Goal: Information Seeking & Learning: Learn about a topic

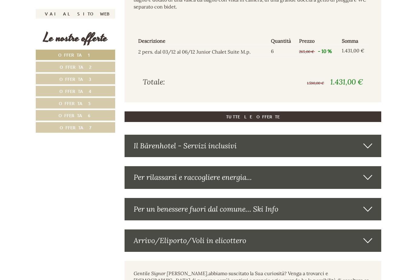
scroll to position [1398, 0]
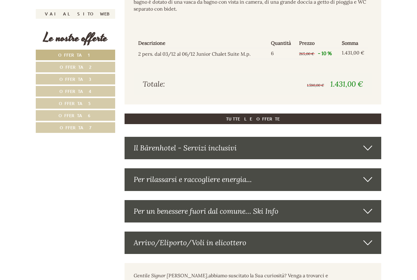
click at [374, 151] on div "Il Bärenhotel - Servizi inclusivi" at bounding box center [253, 148] width 257 height 22
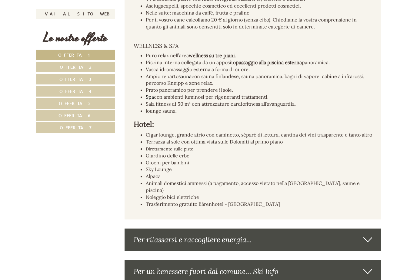
scroll to position [1885, 0]
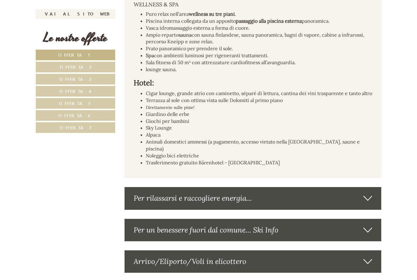
click at [93, 68] on link "Offerta 2" at bounding box center [75, 67] width 79 height 11
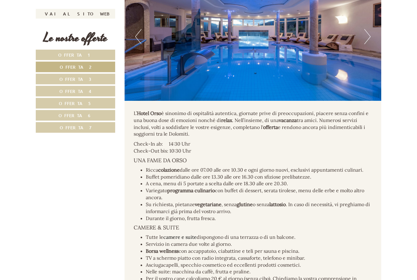
scroll to position [875, 0]
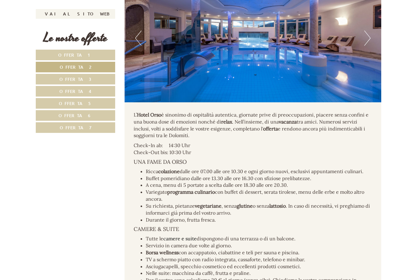
click at [101, 75] on link "Offerta 3" at bounding box center [75, 79] width 79 height 11
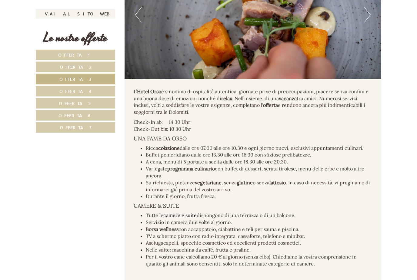
scroll to position [905, 0]
click at [99, 89] on link "Offerta 4" at bounding box center [75, 91] width 79 height 11
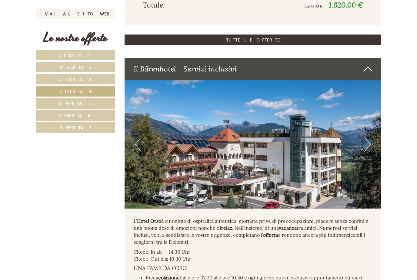
scroll to position [836, 0]
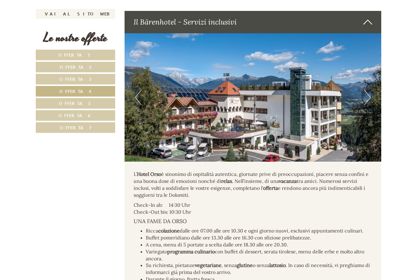
click at [92, 101] on link "Offerta 5" at bounding box center [75, 103] width 79 height 11
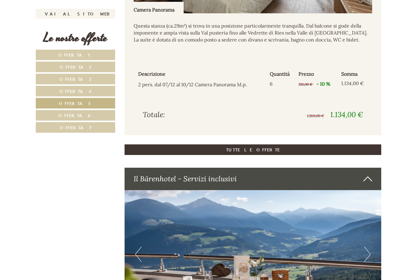
scroll to position [659, 0]
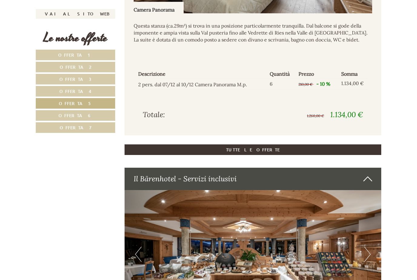
click at [94, 110] on link "Offerta 6" at bounding box center [75, 115] width 79 height 11
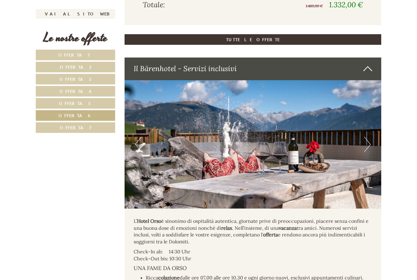
click at [88, 129] on link "Offerta 7" at bounding box center [75, 127] width 79 height 11
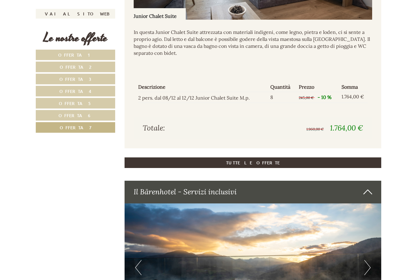
scroll to position [652, 0]
click at [81, 55] on span "Offerta 1" at bounding box center [75, 55] width 35 height 6
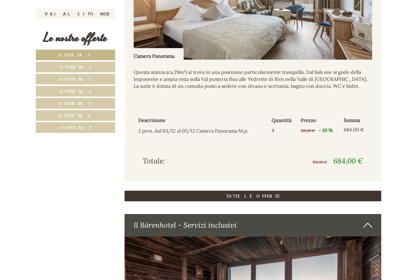
scroll to position [612, 0]
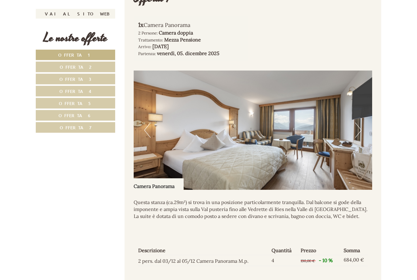
click at [359, 138] on button "Next" at bounding box center [358, 130] width 6 height 15
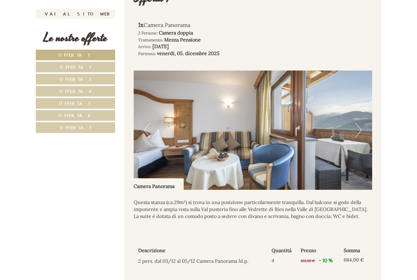
click at [365, 137] on img at bounding box center [253, 130] width 239 height 119
click at [356, 138] on button "Next" at bounding box center [358, 130] width 6 height 15
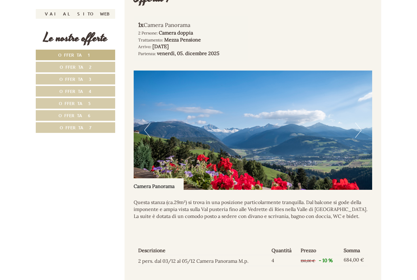
click at [355, 145] on img at bounding box center [253, 130] width 239 height 119
click at [351, 147] on img at bounding box center [253, 130] width 239 height 119
click at [357, 151] on img at bounding box center [253, 130] width 239 height 119
click at [354, 141] on img at bounding box center [253, 130] width 239 height 119
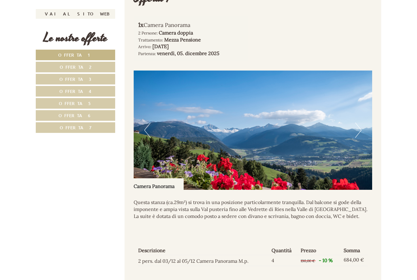
click at [356, 138] on button "Next" at bounding box center [358, 130] width 6 height 15
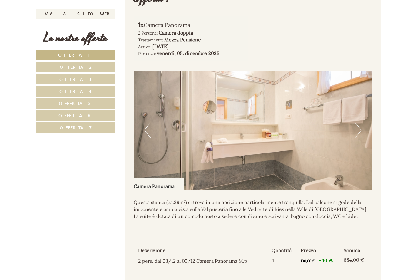
click at [358, 138] on button "Next" at bounding box center [358, 130] width 6 height 15
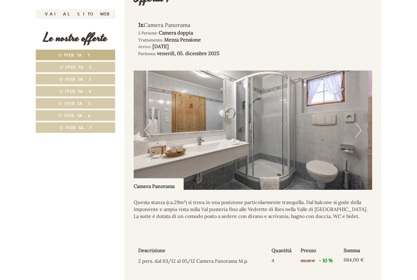
click at [354, 142] on img at bounding box center [253, 130] width 239 height 119
click at [356, 138] on button "Next" at bounding box center [358, 130] width 6 height 15
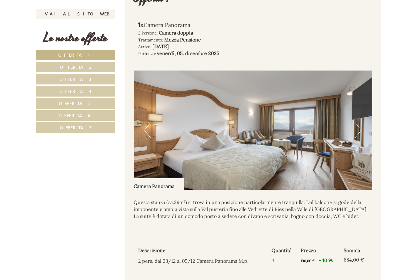
click at [354, 142] on img at bounding box center [253, 130] width 239 height 119
click at [353, 143] on img at bounding box center [253, 130] width 239 height 119
click at [356, 138] on button "Next" at bounding box center [358, 130] width 6 height 15
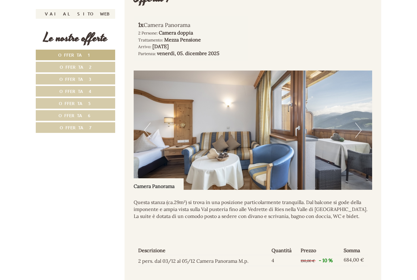
click at [354, 141] on img at bounding box center [253, 130] width 239 height 119
click at [357, 138] on button "Next" at bounding box center [358, 130] width 6 height 15
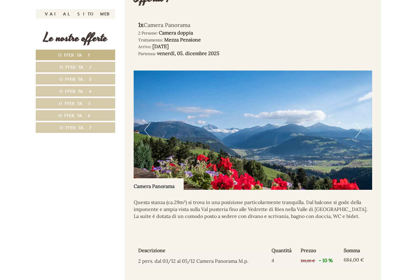
click at [359, 138] on button "Next" at bounding box center [358, 130] width 6 height 15
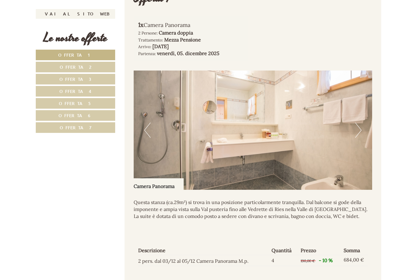
click at [359, 138] on button "Next" at bounding box center [358, 130] width 6 height 15
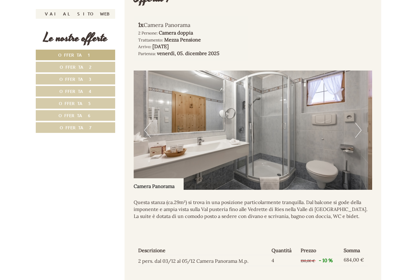
click at [361, 138] on button "Next" at bounding box center [358, 130] width 6 height 15
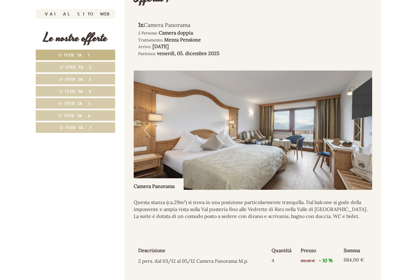
click at [354, 144] on img at bounding box center [253, 130] width 239 height 119
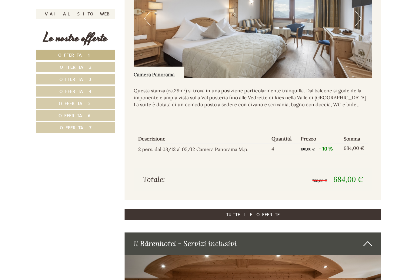
scroll to position [500, 0]
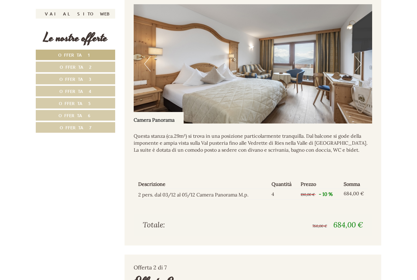
scroll to position [549, 0]
